Goal: Find specific page/section: Find specific page/section

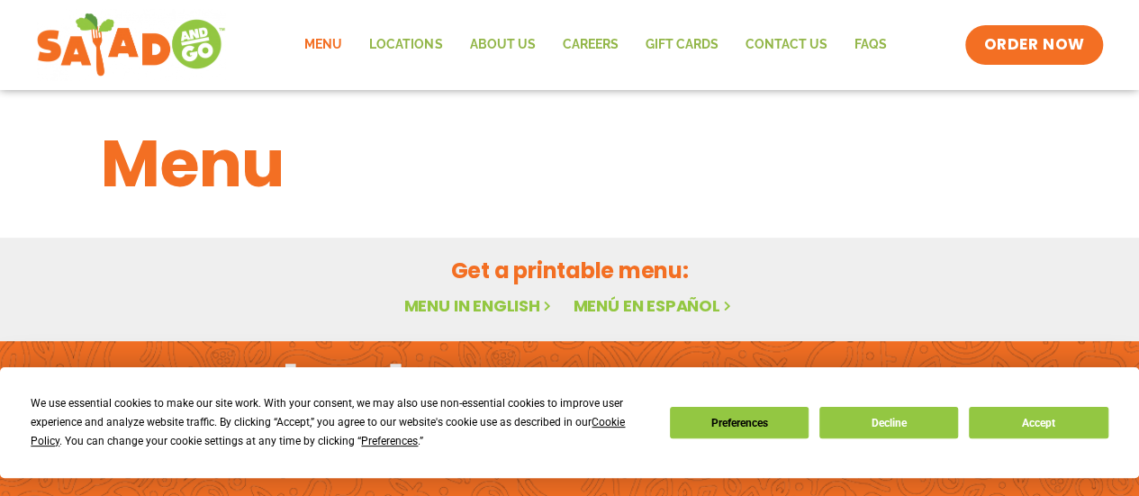
scroll to position [11, 0]
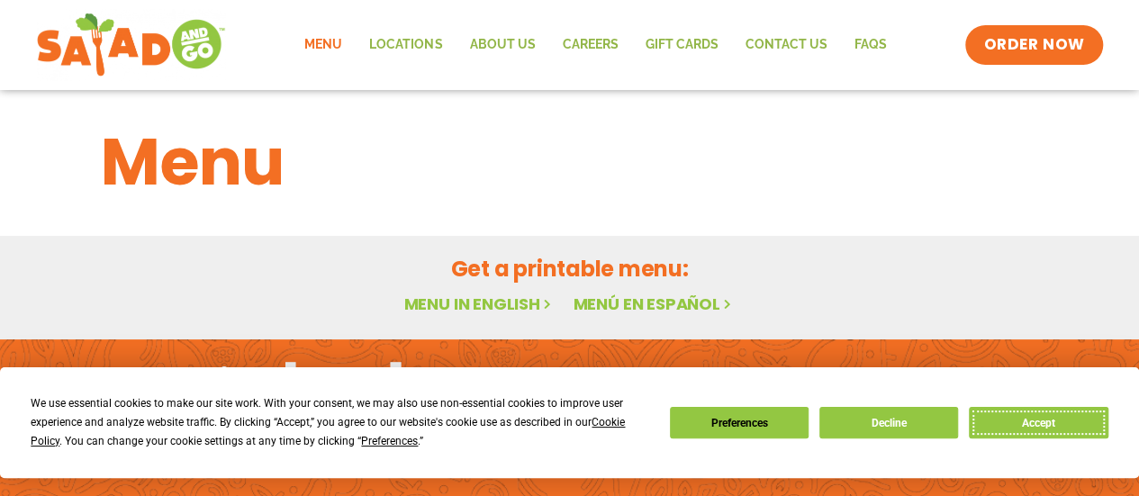
click at [1006, 429] on button "Accept" at bounding box center [1038, 423] width 139 height 32
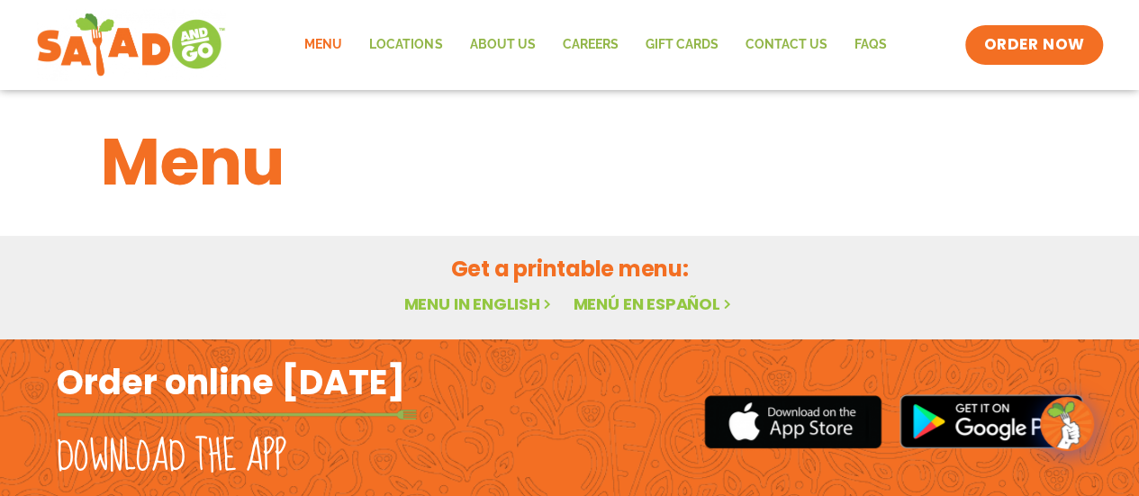
click at [336, 44] on link "Menu" at bounding box center [323, 44] width 65 height 41
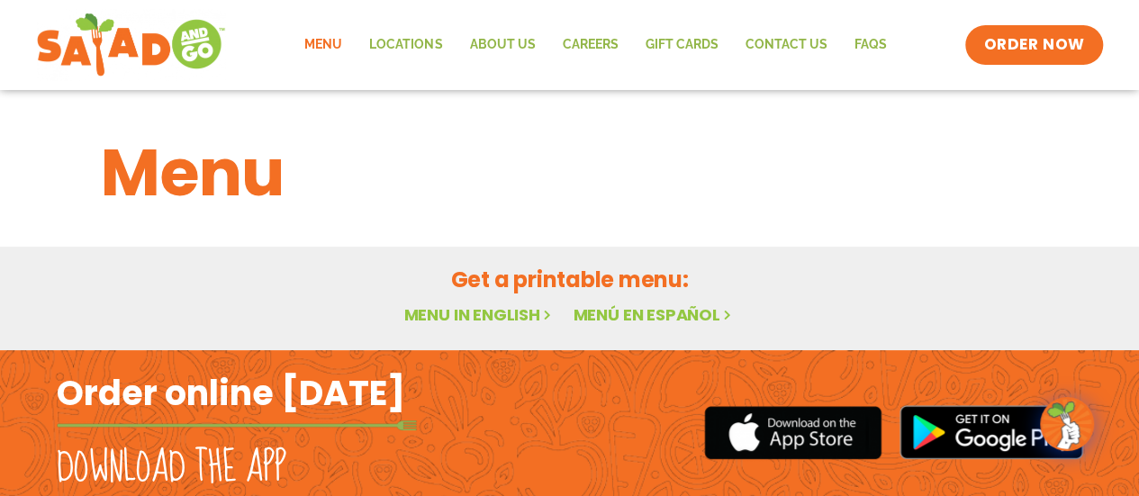
scroll to position [129, 0]
click at [485, 318] on link "Menu in English" at bounding box center [478, 314] width 151 height 23
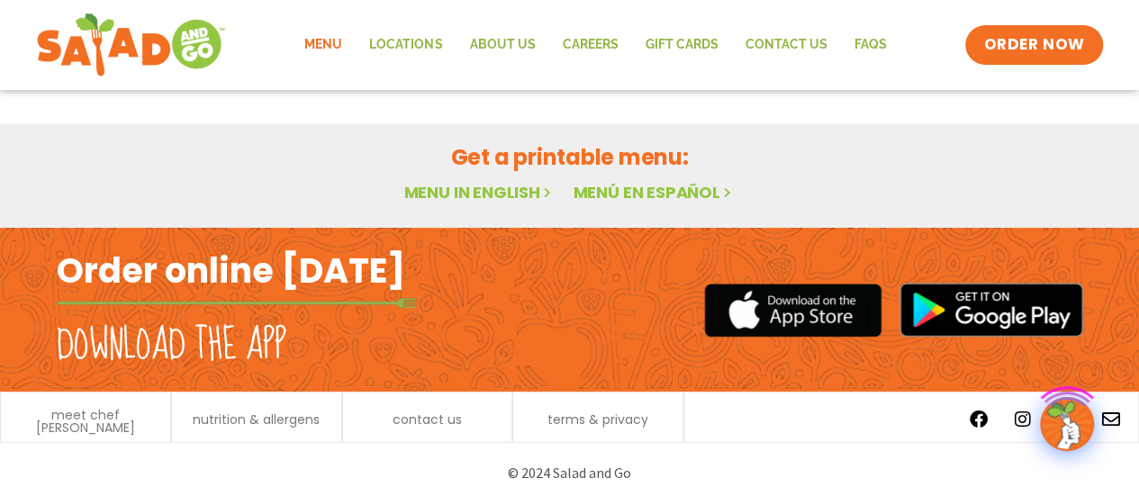
scroll to position [129, 0]
